Goal: Information Seeking & Learning: Learn about a topic

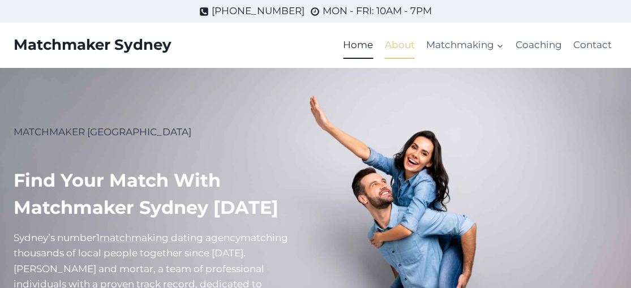
click at [401, 42] on link "About" at bounding box center [399, 45] width 41 height 27
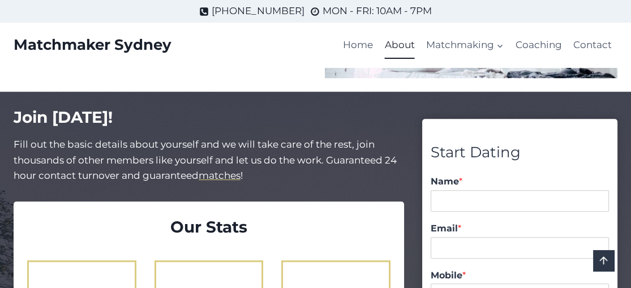
scroll to position [962, 0]
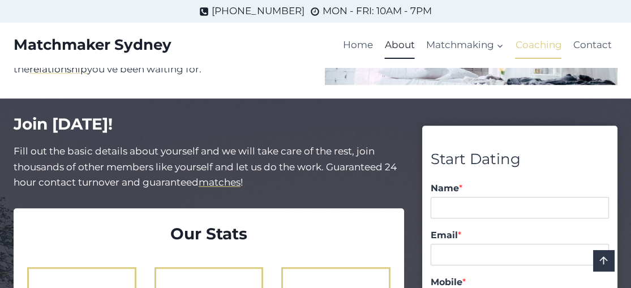
click at [537, 42] on link "Coaching" at bounding box center [538, 45] width 58 height 27
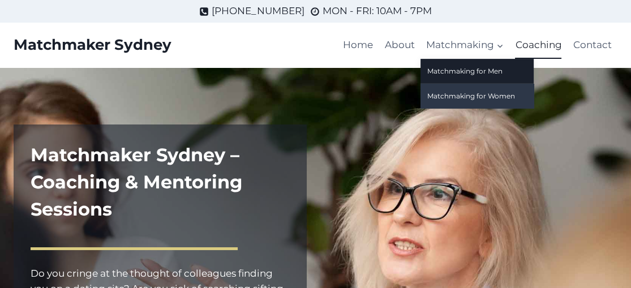
click at [485, 98] on link "Matchmaking for Women" at bounding box center [476, 96] width 113 height 24
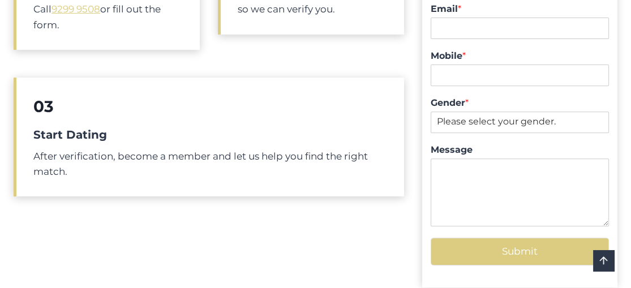
scroll to position [565, 0]
